Goal: Task Accomplishment & Management: Complete application form

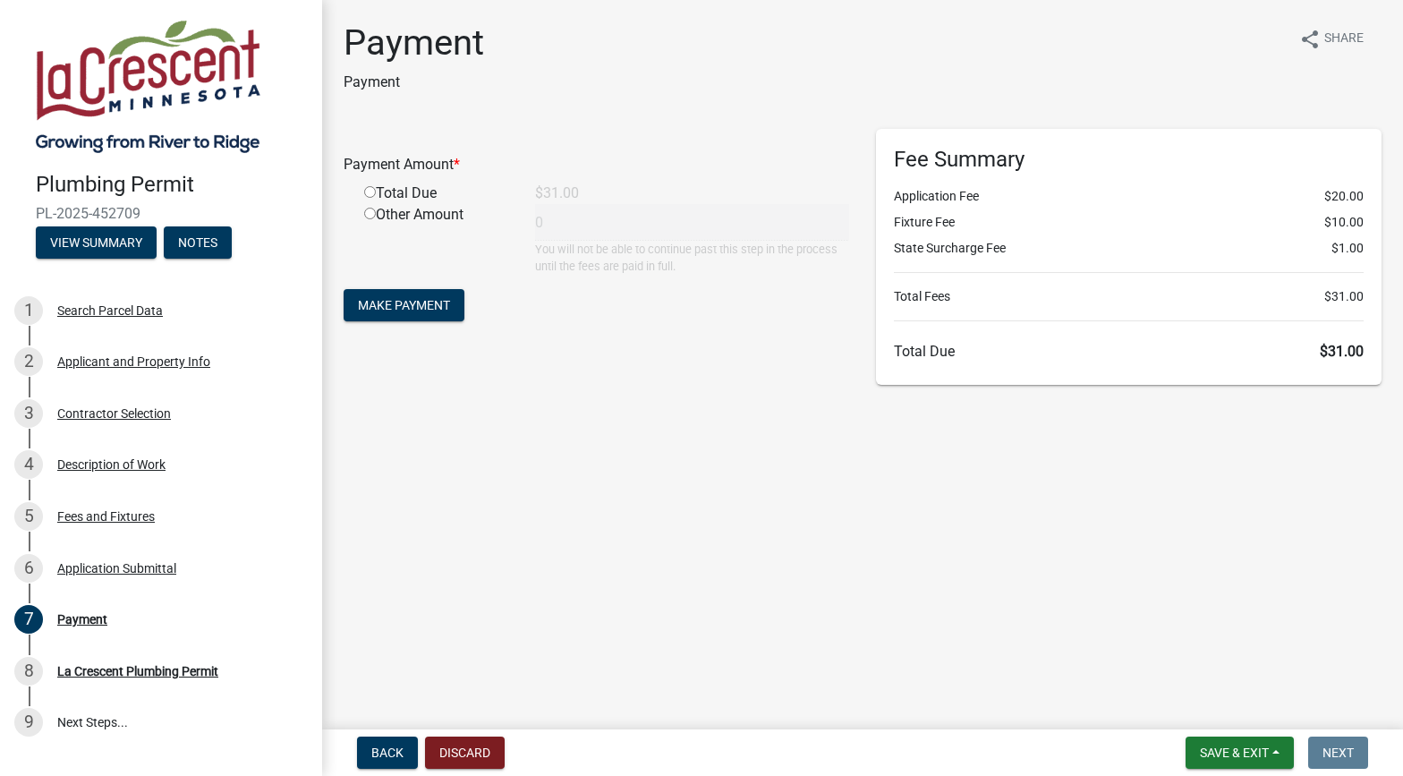
click at [369, 192] on input "radio" at bounding box center [370, 192] width 12 height 12
radio input "true"
type input "31"
click at [401, 312] on button "Make Payment" at bounding box center [403, 305] width 121 height 32
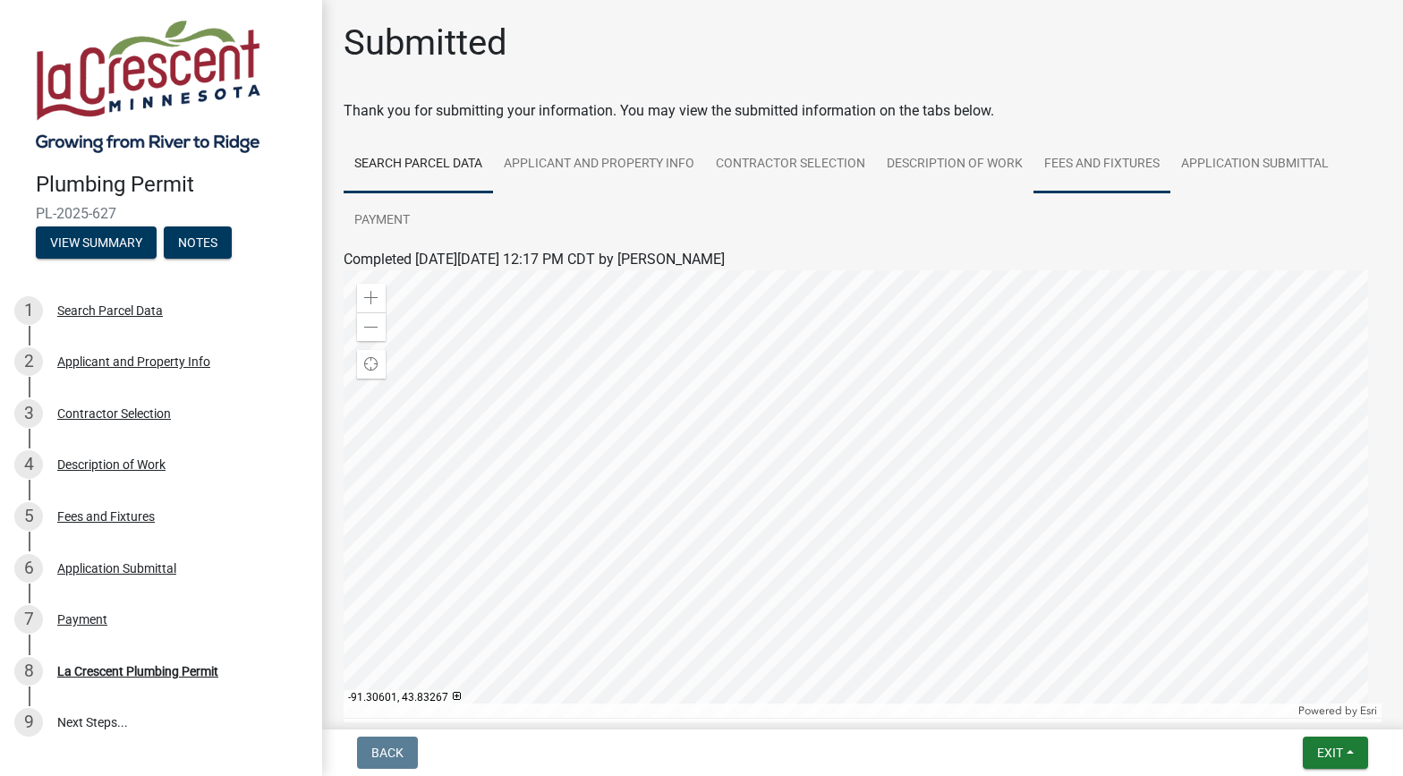
scroll to position [189, 0]
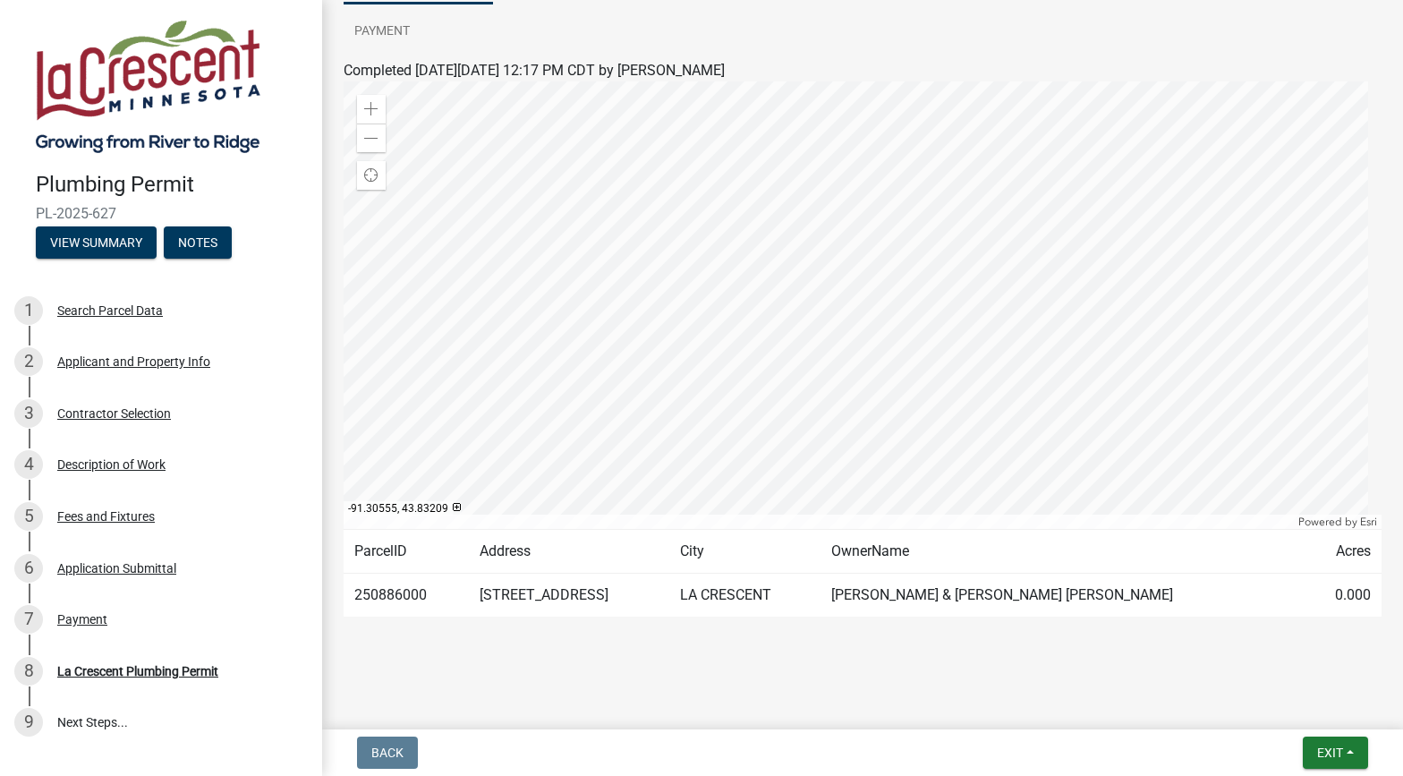
click at [1013, 589] on td "[PERSON_NAME] & [PERSON_NAME] [PERSON_NAME]" at bounding box center [1062, 595] width 485 height 44
click at [394, 594] on td "250886000" at bounding box center [405, 595] width 125 height 44
click at [1327, 748] on span "Exit" at bounding box center [1330, 752] width 26 height 14
click at [1261, 691] on button "Save & Exit" at bounding box center [1296, 705] width 143 height 43
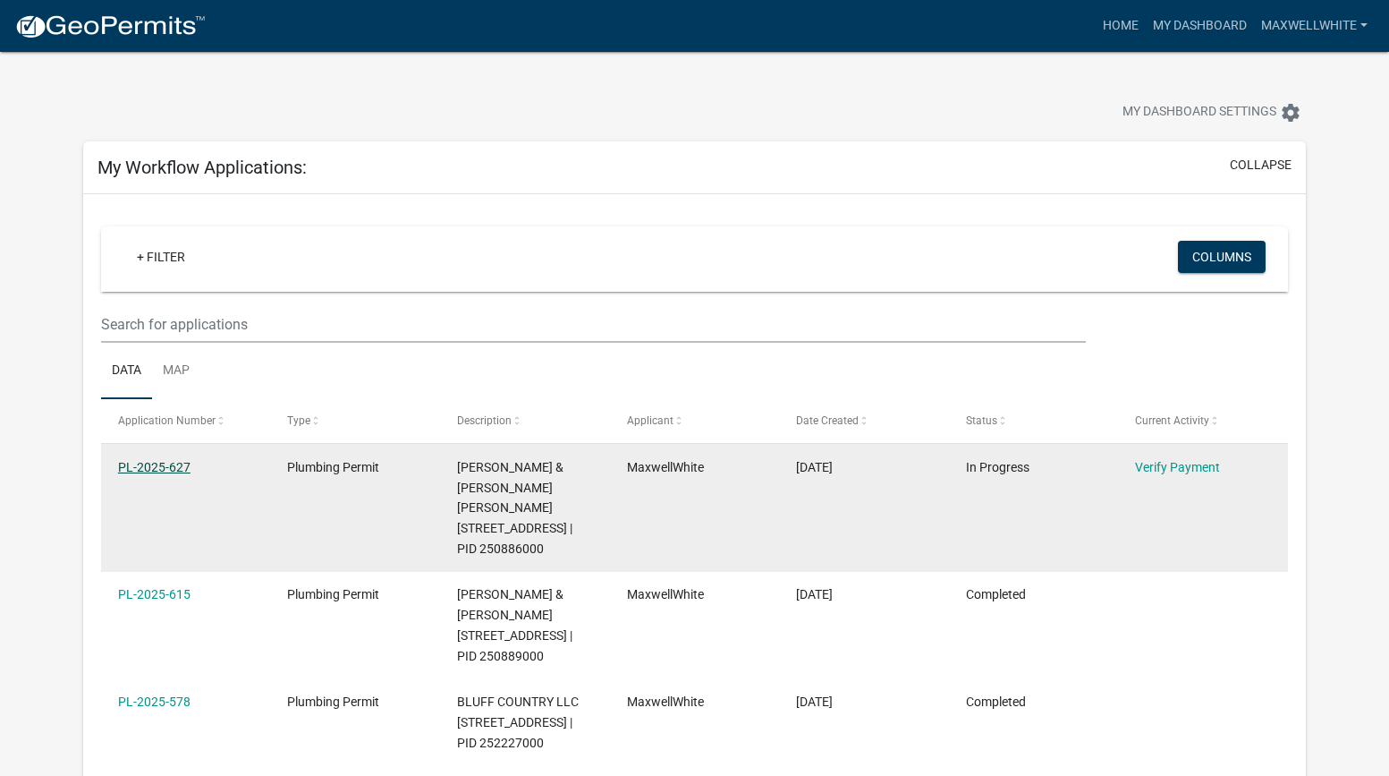
click at [139, 473] on link "PL-2025-627" at bounding box center [154, 467] width 72 height 14
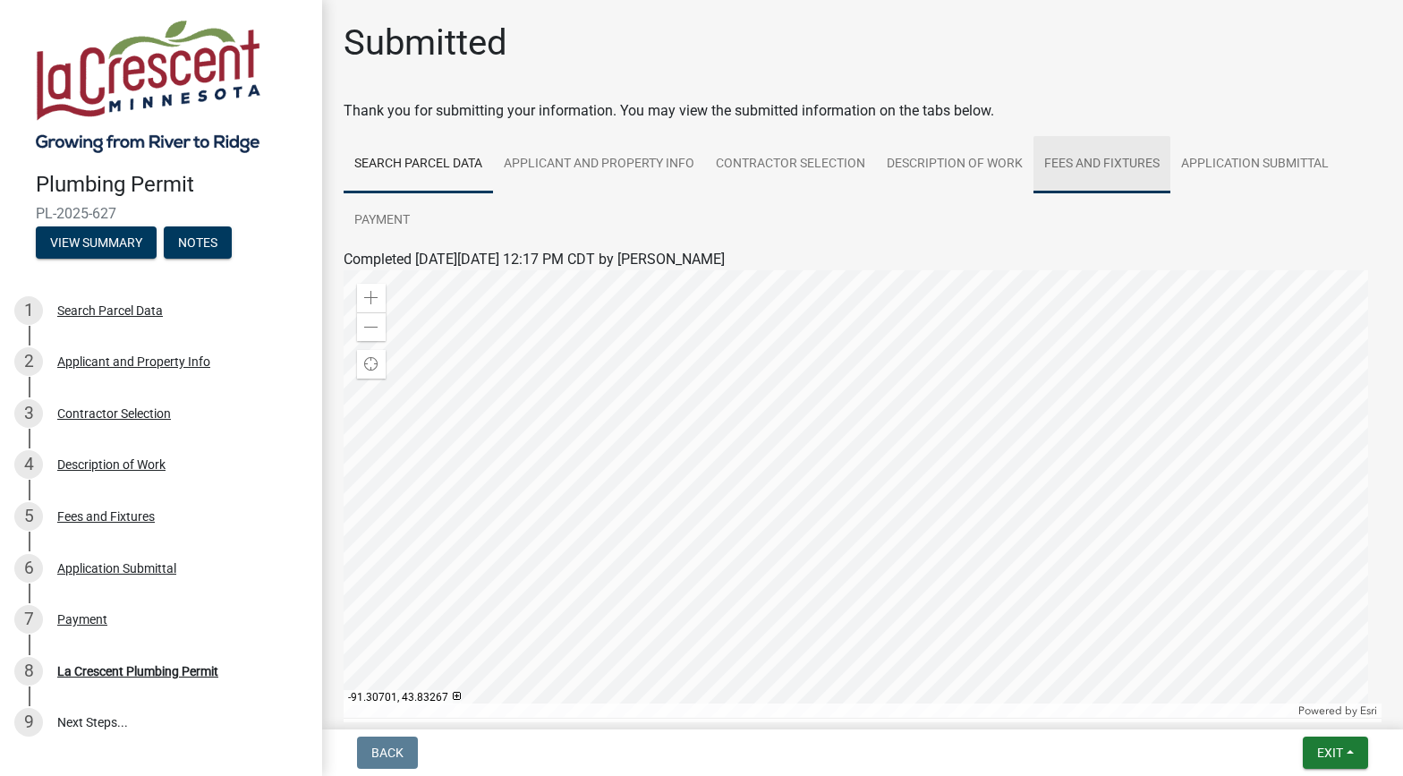
click at [1125, 164] on link "Fees and Fixtures" at bounding box center [1101, 164] width 137 height 57
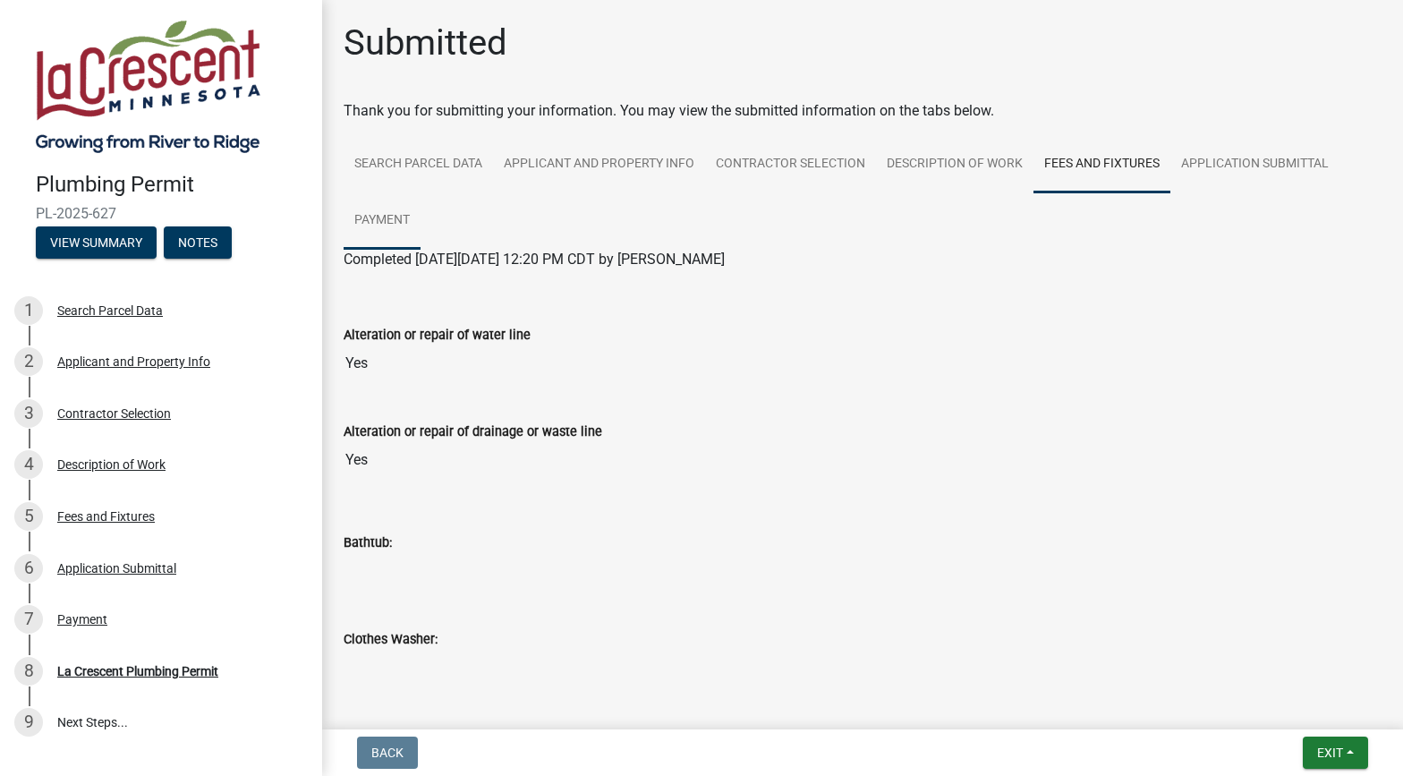
click at [403, 216] on link "Payment" at bounding box center [381, 220] width 77 height 57
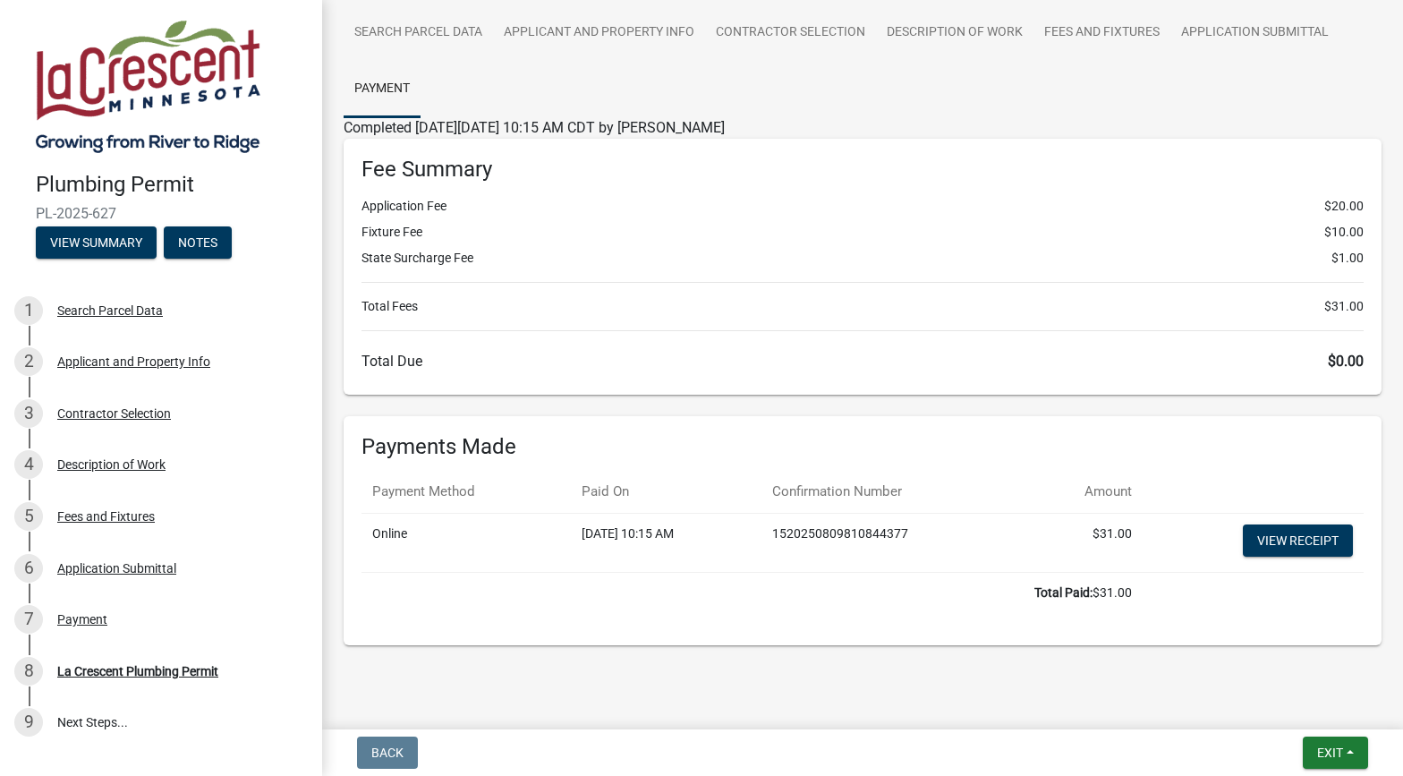
scroll to position [143, 0]
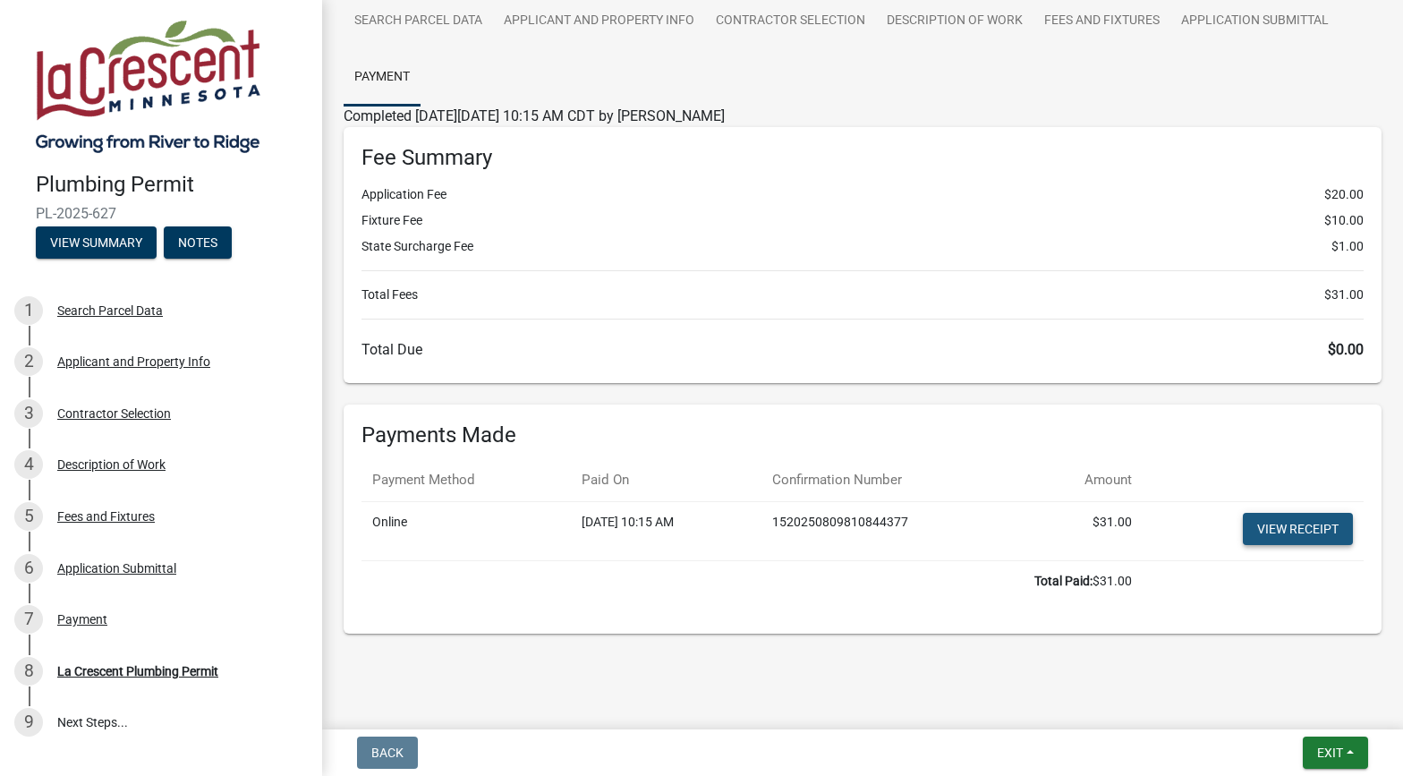
click at [1289, 515] on link "View receipt" at bounding box center [1297, 529] width 110 height 32
